Goal: Information Seeking & Learning: Learn about a topic

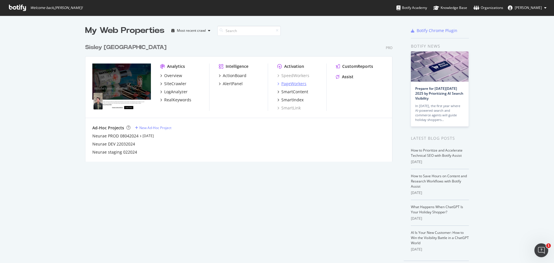
click at [296, 85] on div "PageWorkers" at bounding box center [293, 84] width 25 height 6
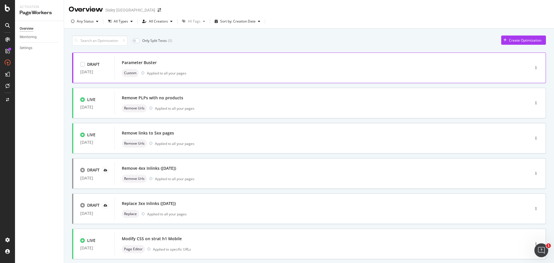
click at [151, 64] on div "Parameter Buster" at bounding box center [139, 63] width 35 height 6
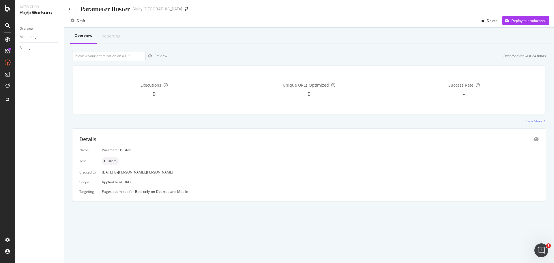
click at [529, 119] on div "View More" at bounding box center [533, 121] width 17 height 5
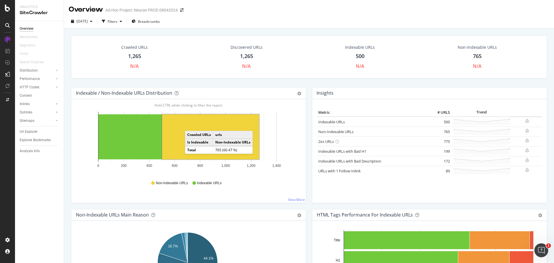
click at [191, 125] on rect "A chart." at bounding box center [210, 136] width 97 height 45
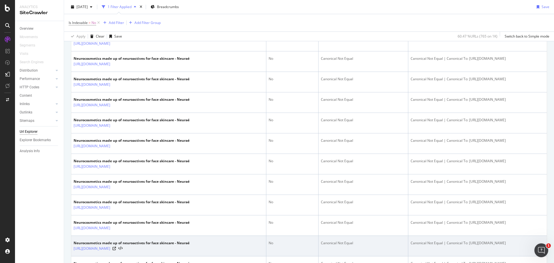
scroll to position [750, 0]
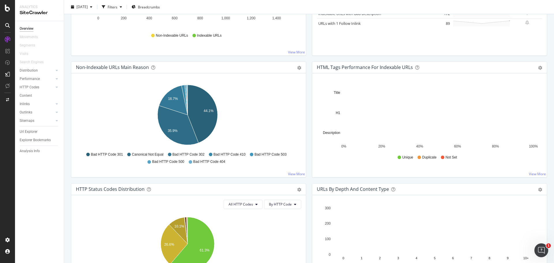
scroll to position [144, 0]
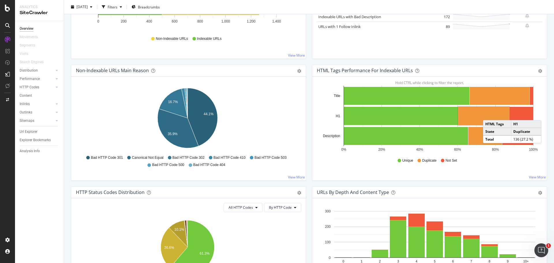
click at [486, 114] on rect "A chart." at bounding box center [483, 116] width 51 height 18
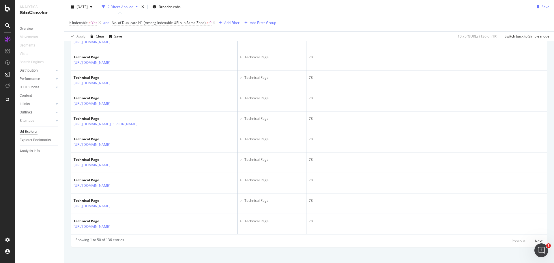
scroll to position [984, 0]
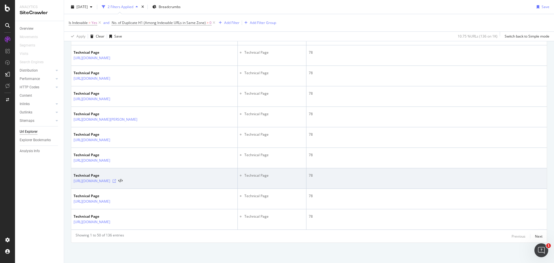
click at [116, 182] on icon at bounding box center [113, 180] width 3 height 3
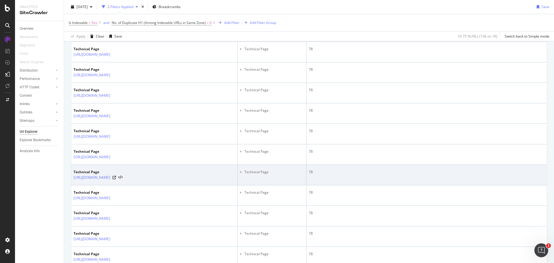
scroll to position [490, 0]
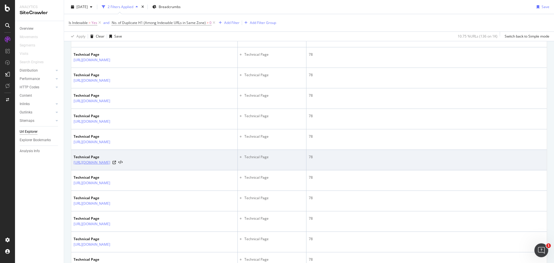
drag, startPoint x: 72, startPoint y: 160, endPoint x: 137, endPoint y: 163, distance: 65.2
click at [137, 163] on td "Technical Page https://www.neurae.com/home/?cid=08" at bounding box center [154, 160] width 166 height 20
copy link "https://www.neurae.com/home/?cid=08"
click at [116, 163] on icon at bounding box center [113, 162] width 3 height 3
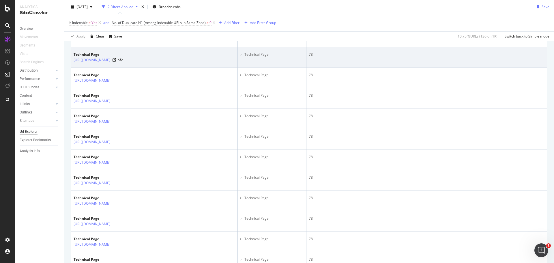
click at [185, 50] on td "Technical Page https://www.neurae.com/nos-produits/par-preoccupation/illuminer-…" at bounding box center [154, 57] width 166 height 20
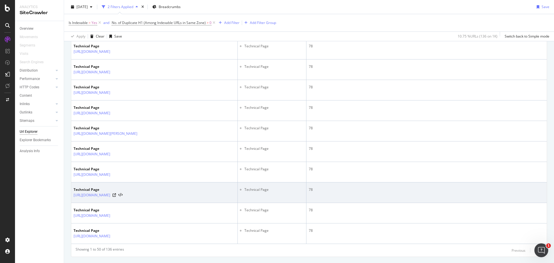
scroll to position [984, 0]
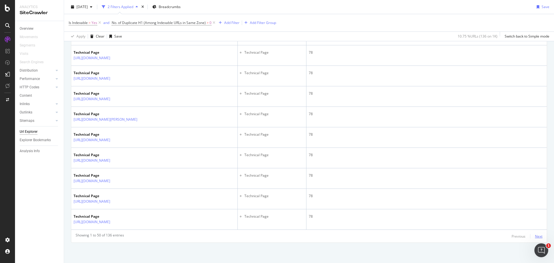
click at [535, 238] on div "Next" at bounding box center [538, 236] width 7 height 5
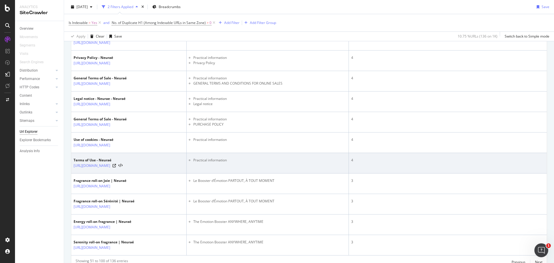
scroll to position [1024, 0]
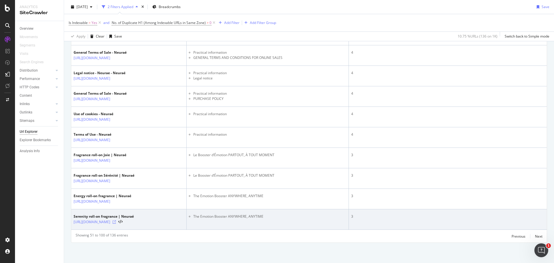
click at [116, 220] on icon at bounding box center [113, 221] width 3 height 3
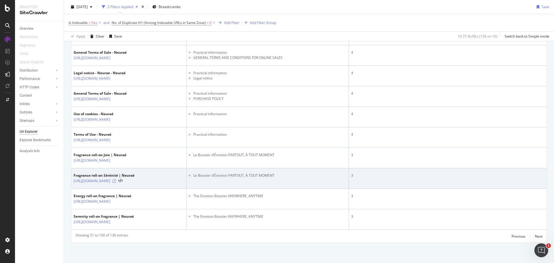
click at [116, 179] on icon at bounding box center [113, 180] width 3 height 3
